Goal: Complete application form: Complete application form

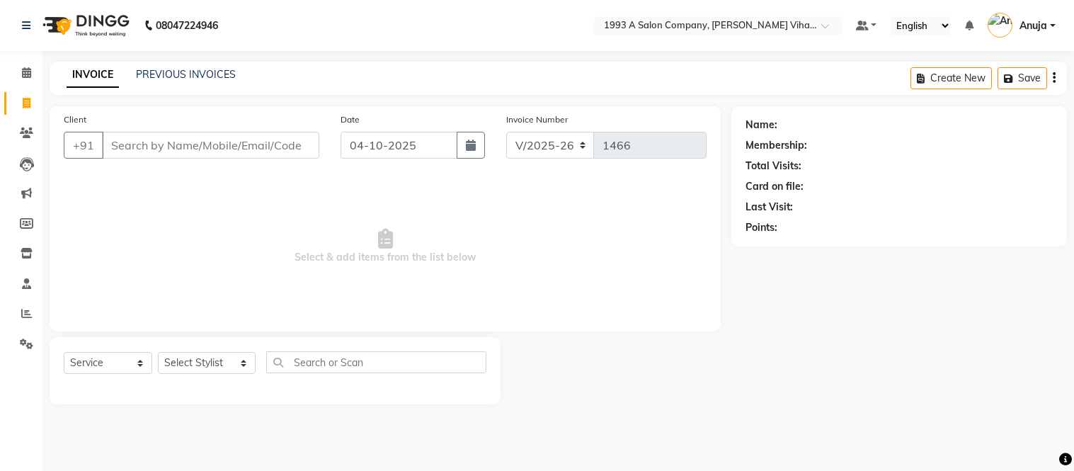
select select "4955"
select select "service"
click at [115, 143] on input "Client" at bounding box center [210, 145] width 217 height 27
drag, startPoint x: 115, startPoint y: 143, endPoint x: 294, endPoint y: 142, distance: 178.4
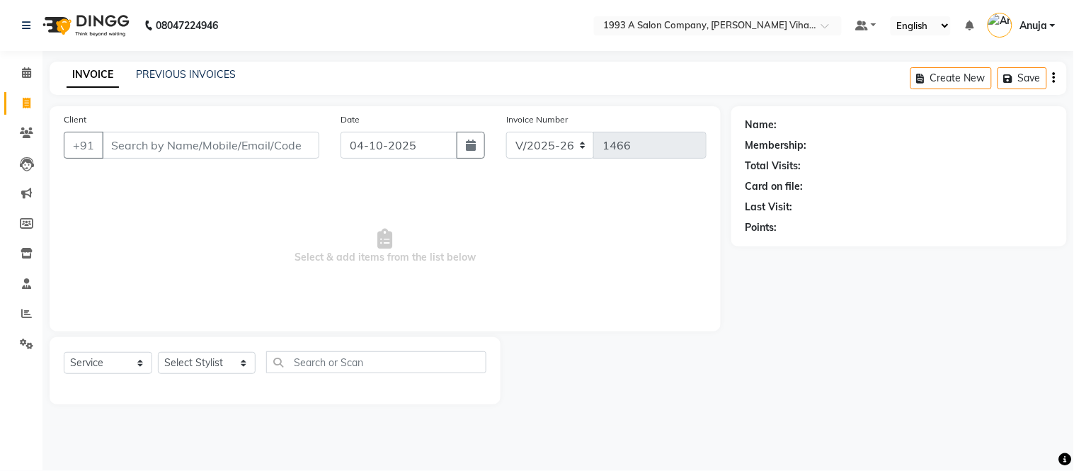
click at [294, 142] on input "Client" at bounding box center [210, 145] width 217 height 27
click at [110, 147] on input "Client" at bounding box center [210, 145] width 217 height 27
drag, startPoint x: 110, startPoint y: 147, endPoint x: 302, endPoint y: 146, distance: 191.8
click at [302, 146] on input "Client" at bounding box center [210, 145] width 217 height 27
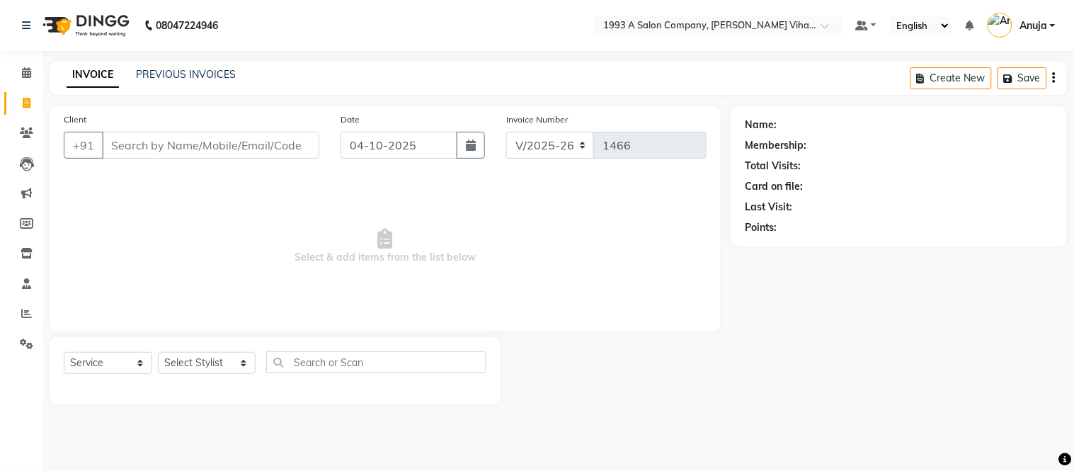
click at [299, 146] on input "Client" at bounding box center [210, 145] width 217 height 27
click at [294, 146] on input "Client" at bounding box center [210, 145] width 217 height 27
drag, startPoint x: 292, startPoint y: 145, endPoint x: 101, endPoint y: 143, distance: 191.1
click at [102, 143] on input "Client" at bounding box center [210, 145] width 217 height 27
drag, startPoint x: 156, startPoint y: 138, endPoint x: 422, endPoint y: 149, distance: 266.4
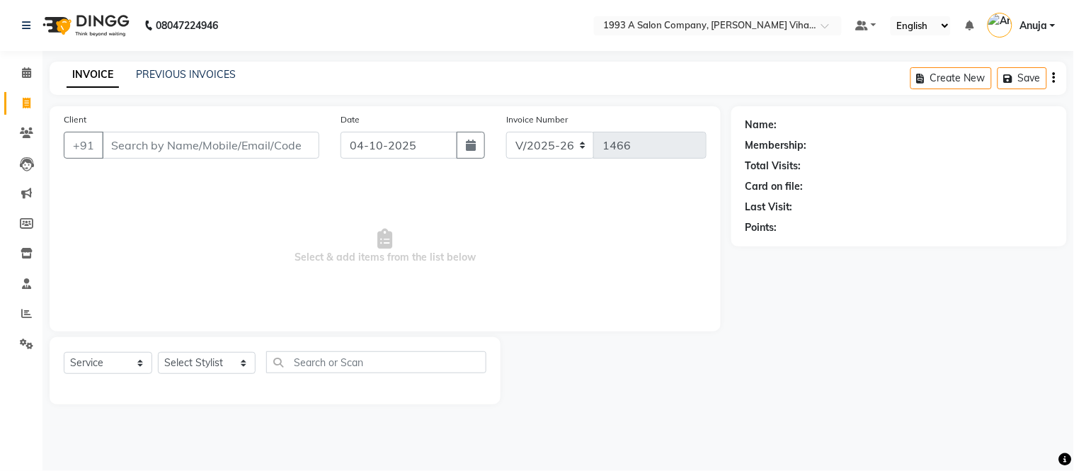
click at [422, 149] on div "Client +91 Date [DATE] Invoice Number V/2025 V/[PHONE_NUMBER]" at bounding box center [385, 141] width 664 height 58
click at [253, 144] on input "Client" at bounding box center [210, 145] width 217 height 27
click at [298, 147] on input "Client" at bounding box center [210, 145] width 217 height 27
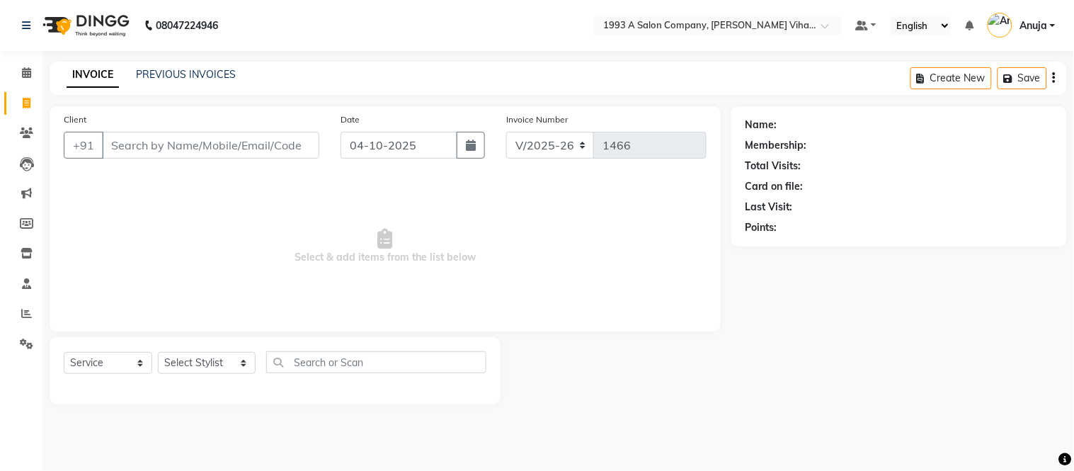
click at [298, 145] on input "Client" at bounding box center [210, 145] width 217 height 27
click at [107, 144] on input "Client" at bounding box center [210, 145] width 217 height 27
click at [124, 143] on input "Client" at bounding box center [210, 145] width 217 height 27
click at [133, 142] on input "Client" at bounding box center [210, 145] width 217 height 27
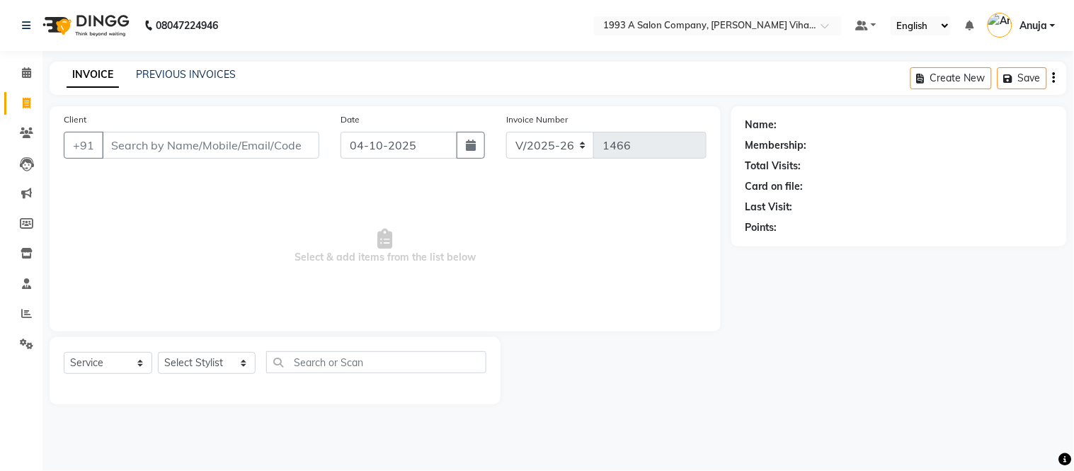
click at [287, 147] on input "Client" at bounding box center [210, 145] width 217 height 27
